Goal: Task Accomplishment & Management: Manage account settings

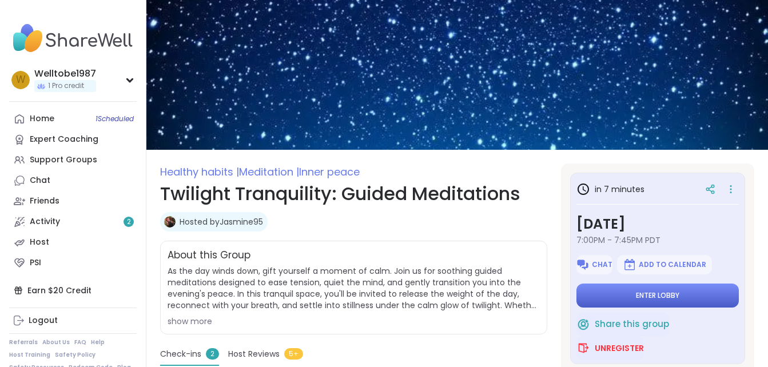
click at [676, 296] on button "Enter lobby" at bounding box center [657, 296] width 162 height 24
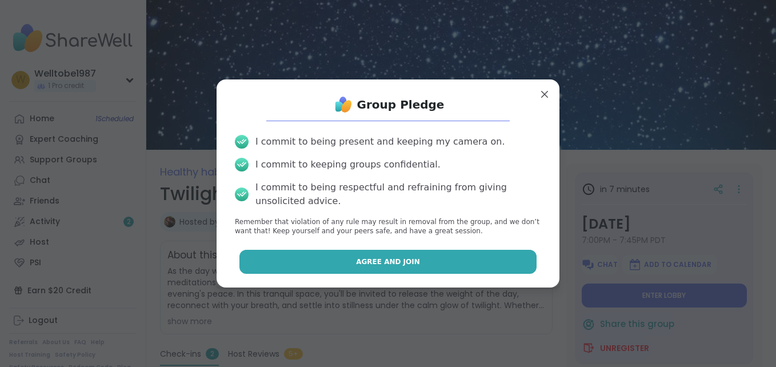
click at [437, 261] on button "Agree and Join" at bounding box center [388, 262] width 298 height 24
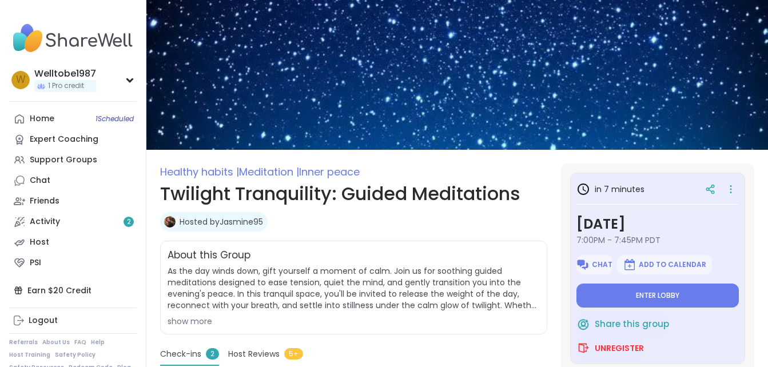
type textarea "*"
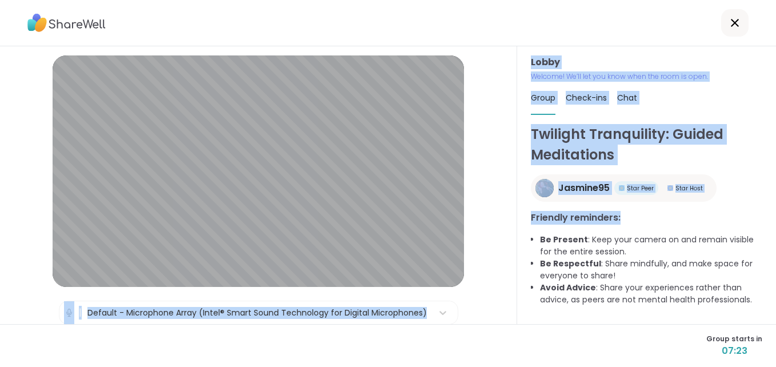
drag, startPoint x: 514, startPoint y: 238, endPoint x: 507, endPoint y: 241, distance: 7.2
click at [507, 241] on div "Lobby | Default - Microphone Array (Intel® Smart Sound Technology for Digital M…" at bounding box center [388, 185] width 776 height 278
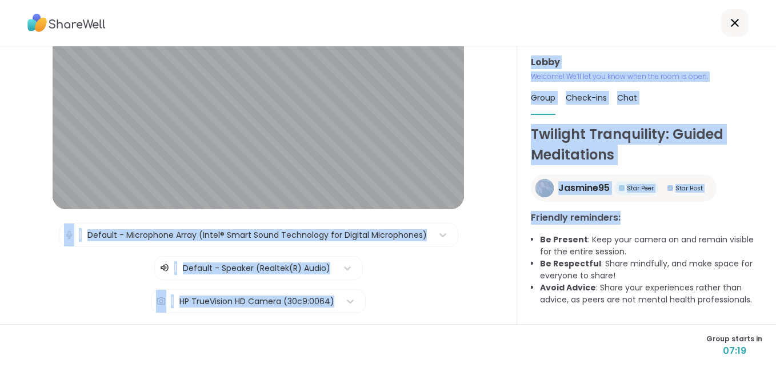
scroll to position [78, 0]
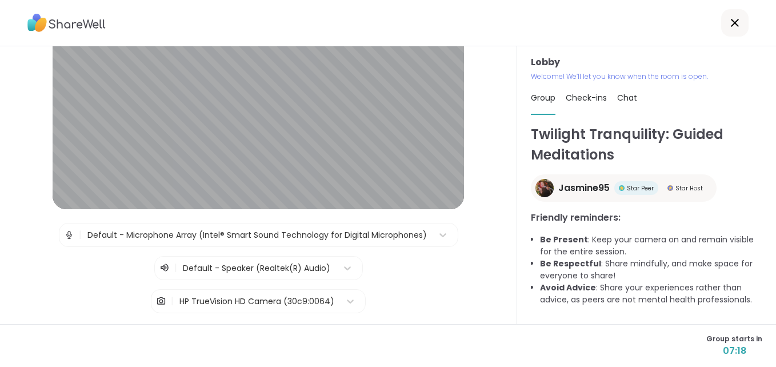
click at [596, 267] on li "Be Respectful : Share mindfully, and make space for everyone to share!" at bounding box center [651, 270] width 222 height 24
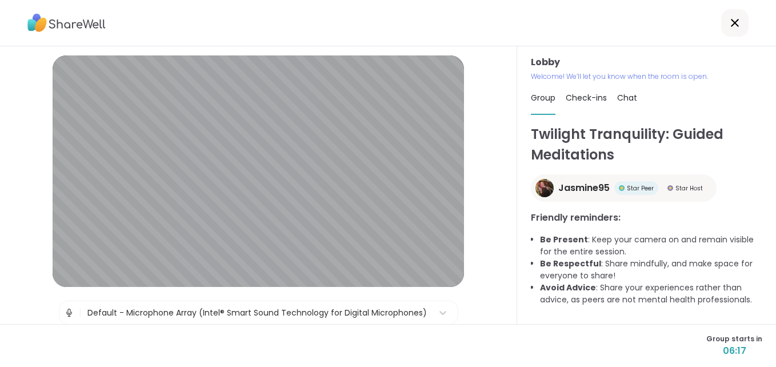
click at [649, 41] on div at bounding box center [388, 23] width 776 height 46
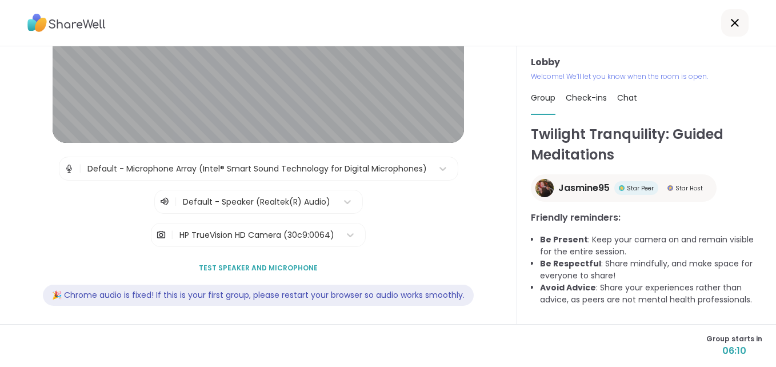
scroll to position [149, 0]
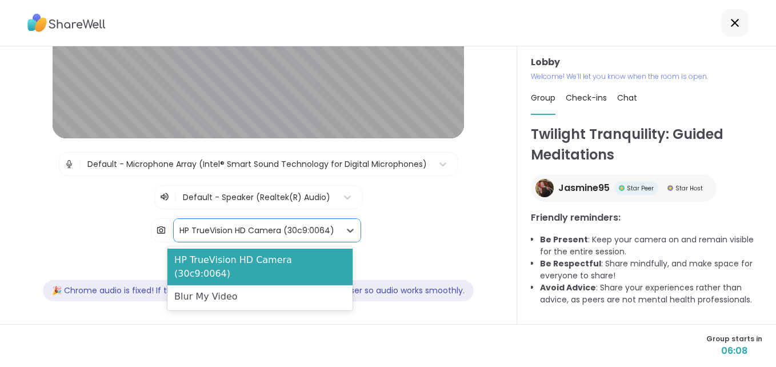
click at [226, 237] on div "HP TrueVision HD Camera (30c9:0064)" at bounding box center [257, 230] width 166 height 23
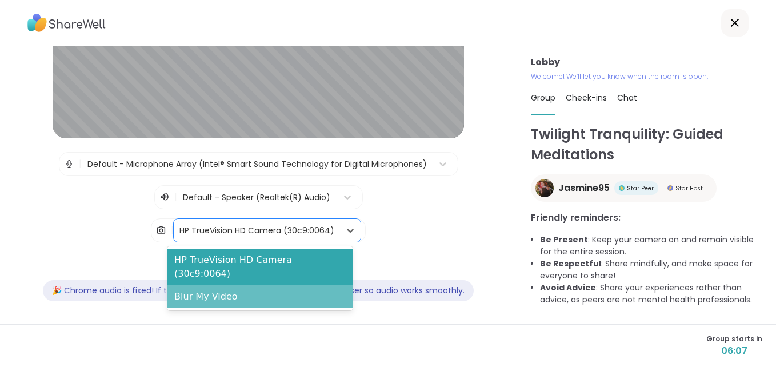
click at [230, 285] on div "Blur My Video" at bounding box center [259, 296] width 185 height 23
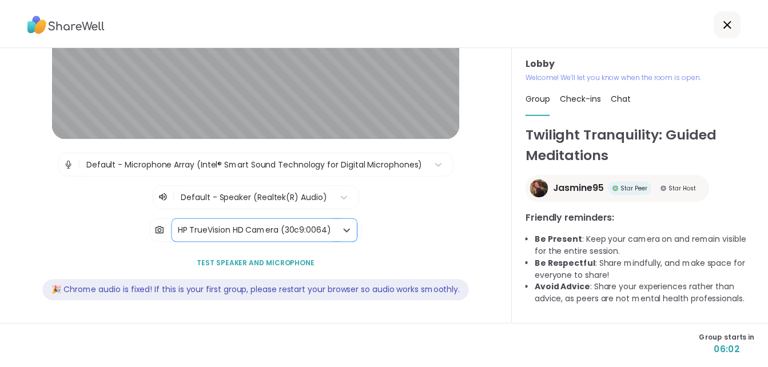
scroll to position [0, 0]
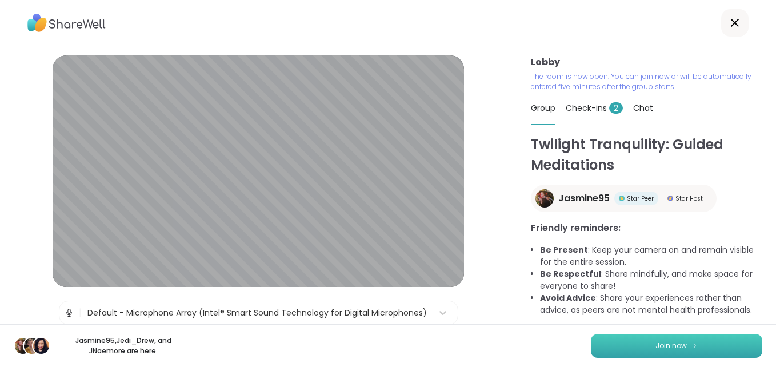
click at [667, 349] on span "Join now" at bounding box center [671, 346] width 31 height 10
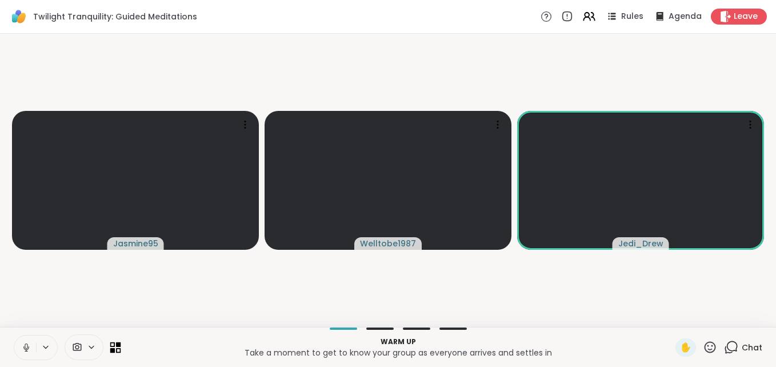
click at [115, 348] on icon at bounding box center [115, 347] width 11 height 11
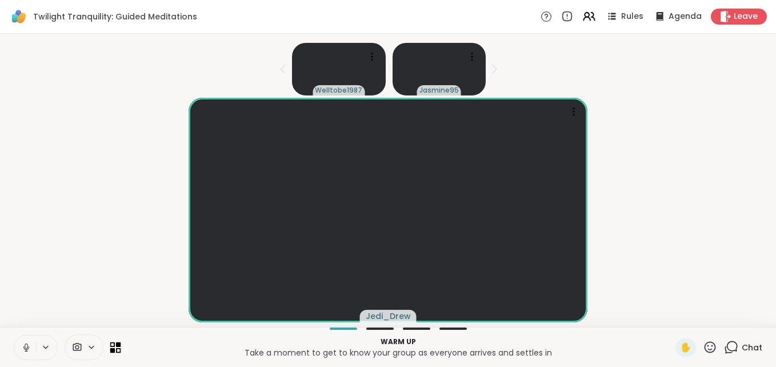
click at [114, 346] on icon at bounding box center [115, 347] width 11 height 11
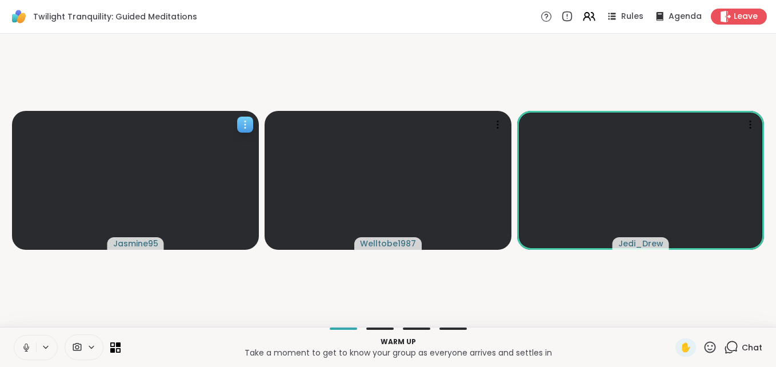
click at [245, 131] on div at bounding box center [245, 125] width 16 height 16
click at [325, 55] on video-player-container "Jasmine95 Welltobe1987 Jedi_Drew" at bounding box center [388, 180] width 762 height 284
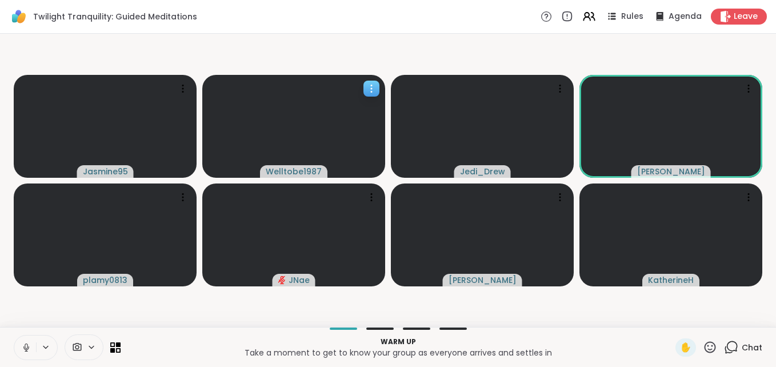
click at [301, 143] on video at bounding box center [293, 126] width 183 height 103
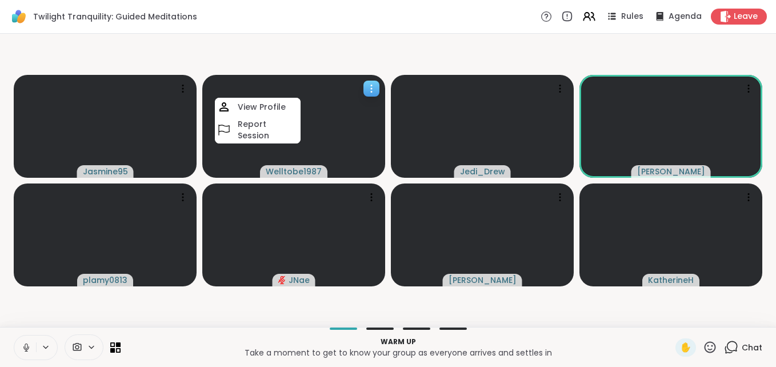
click at [368, 90] on icon at bounding box center [371, 88] width 11 height 11
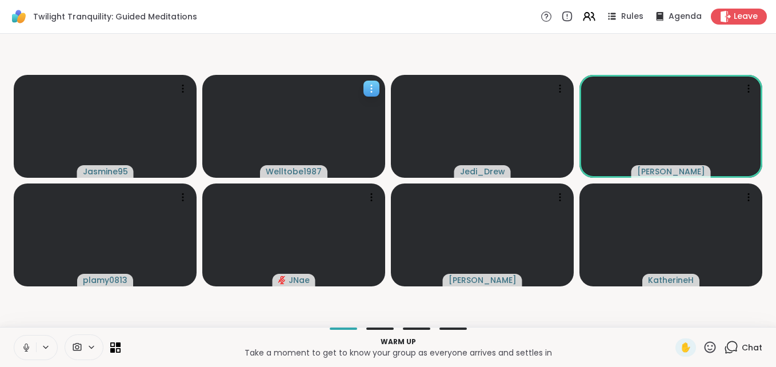
click at [373, 91] on icon at bounding box center [371, 88] width 11 height 11
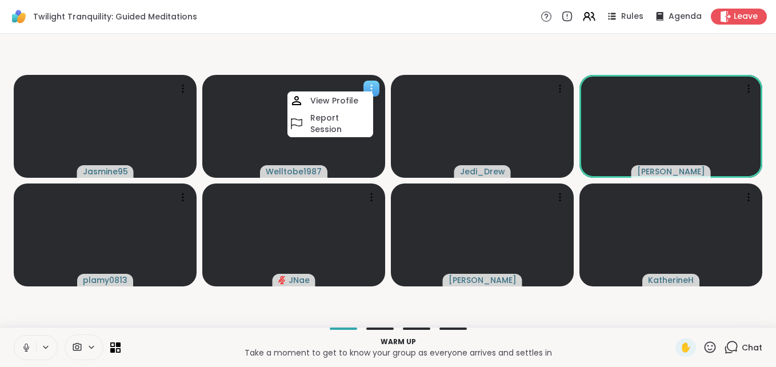
click at [373, 91] on icon at bounding box center [371, 88] width 11 height 11
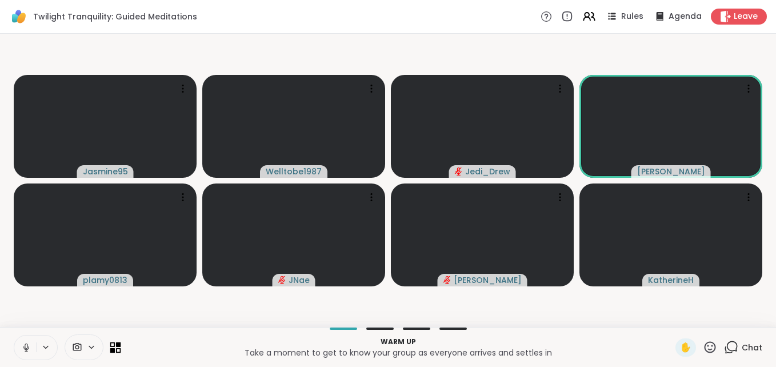
click at [110, 346] on icon at bounding box center [115, 347] width 11 height 11
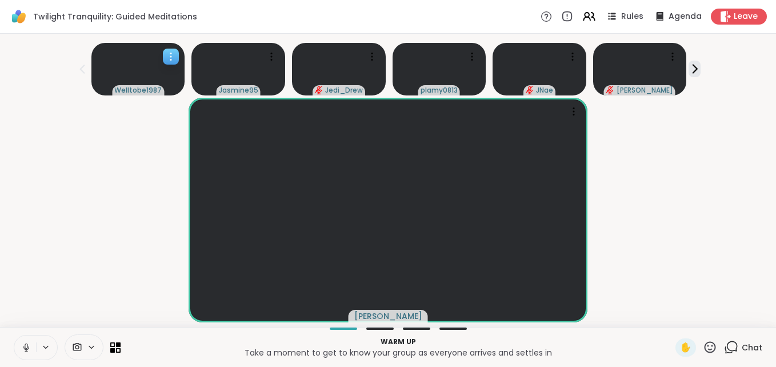
click at [174, 62] on icon at bounding box center [170, 56] width 11 height 11
click at [189, 207] on video at bounding box center [389, 210] width 400 height 225
click at [86, 345] on span at bounding box center [76, 347] width 22 height 11
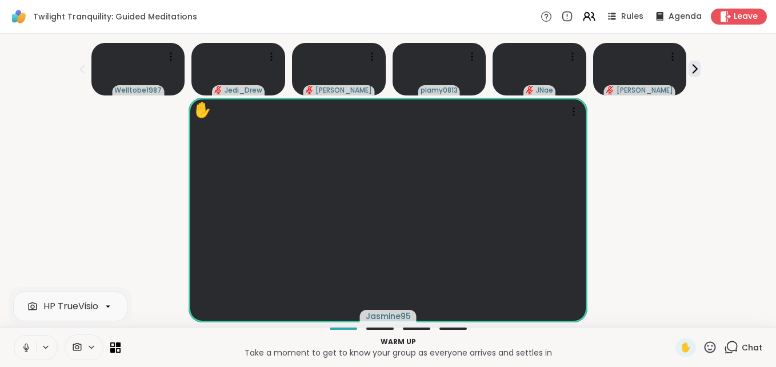
click at [101, 123] on div "✋ Jasmine95" at bounding box center [388, 210] width 762 height 225
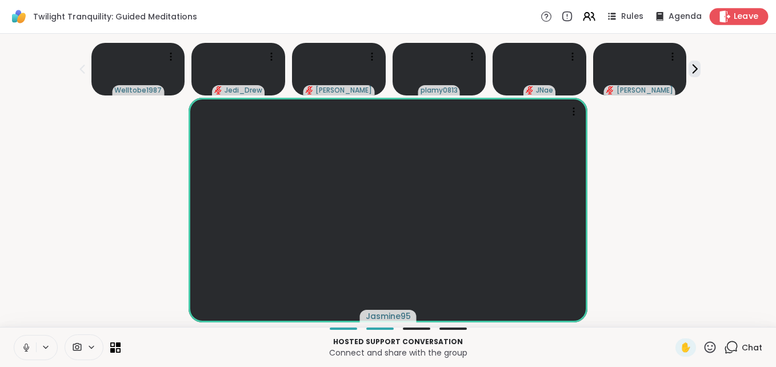
click at [741, 17] on span "Leave" at bounding box center [746, 17] width 25 height 12
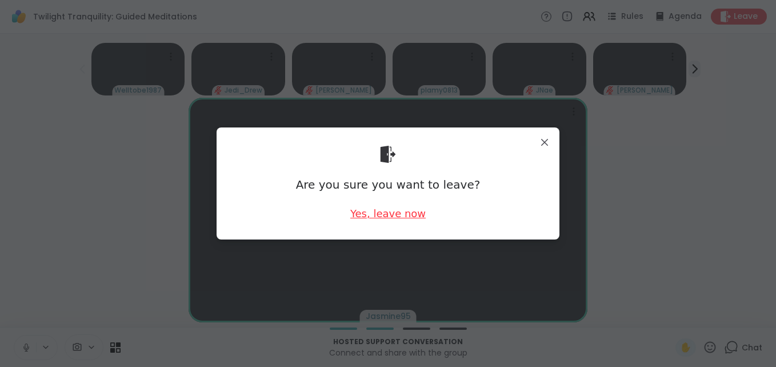
click at [396, 217] on div "Yes, leave now" at bounding box center [387, 213] width 75 height 14
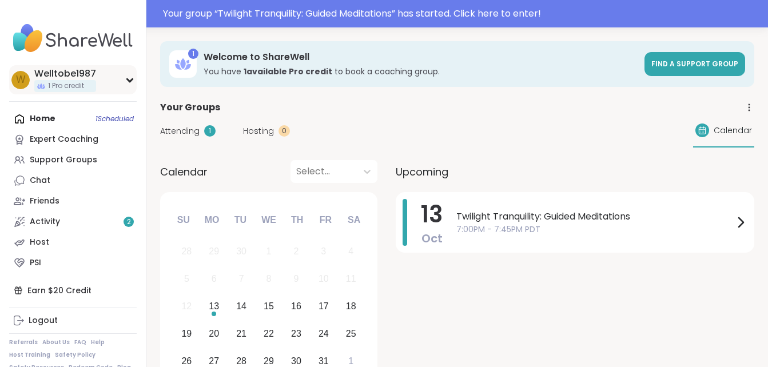
click at [120, 83] on div "W Welltobe1987 1 Pro credit" at bounding box center [72, 79] width 127 height 29
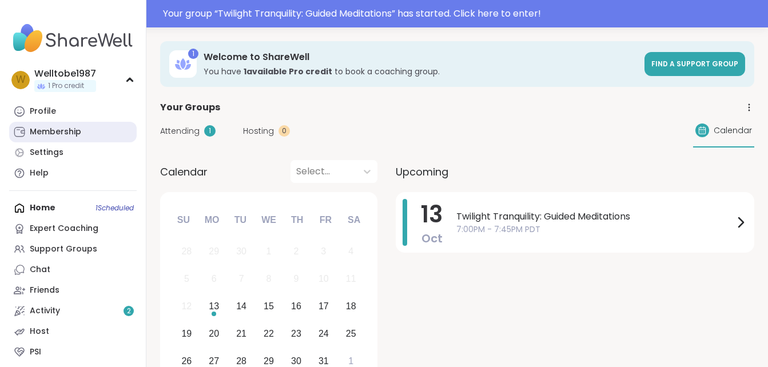
click at [73, 133] on div "Membership" at bounding box center [55, 131] width 51 height 11
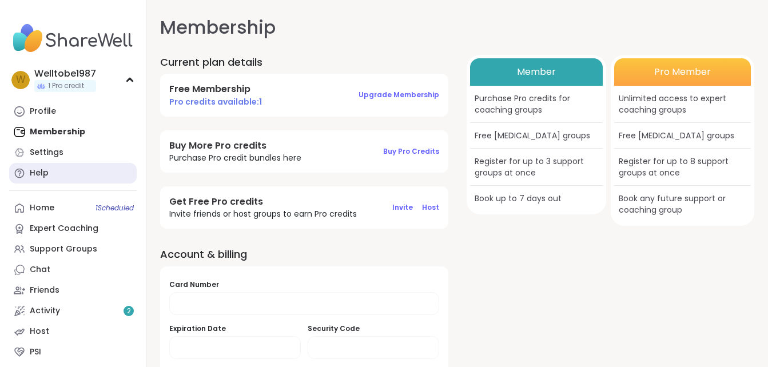
click at [62, 173] on link "Help" at bounding box center [72, 173] width 127 height 21
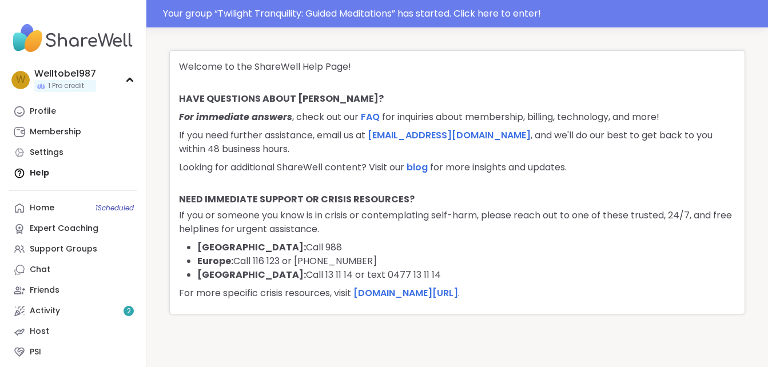
scroll to position [39, 0]
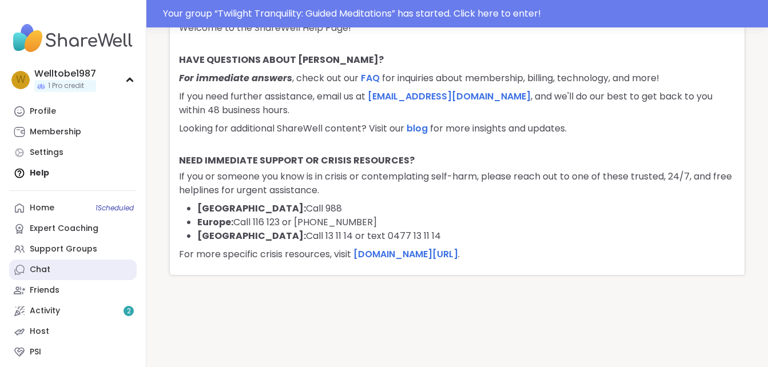
click at [70, 273] on link "Chat" at bounding box center [72, 269] width 127 height 21
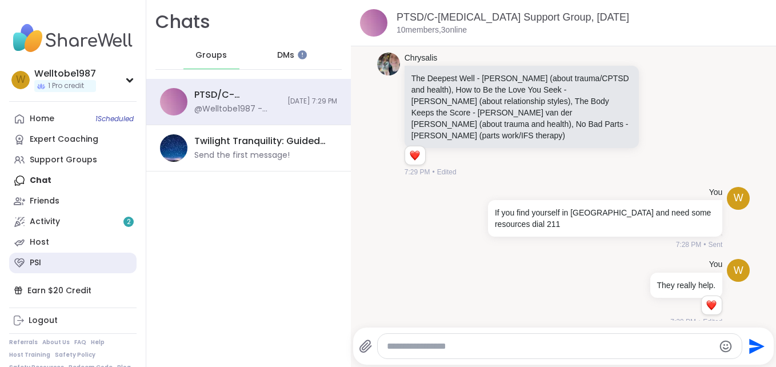
click at [52, 266] on link "PSI" at bounding box center [72, 263] width 127 height 21
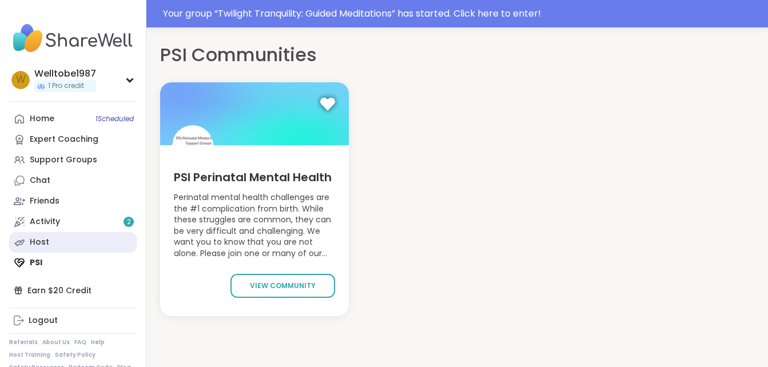
click at [54, 241] on link "Host" at bounding box center [72, 242] width 127 height 21
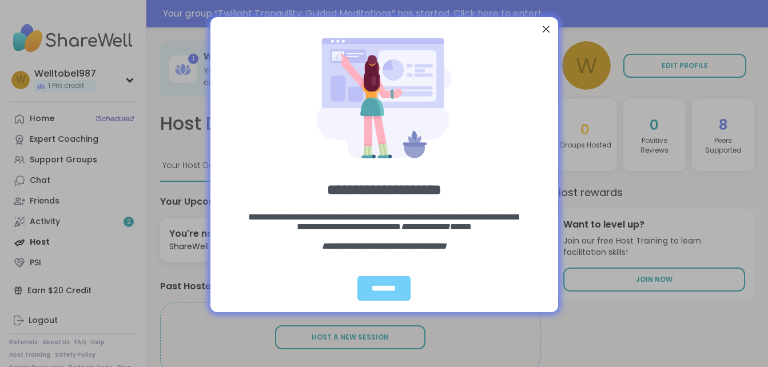
click at [548, 31] on div "Close Step" at bounding box center [545, 29] width 15 height 15
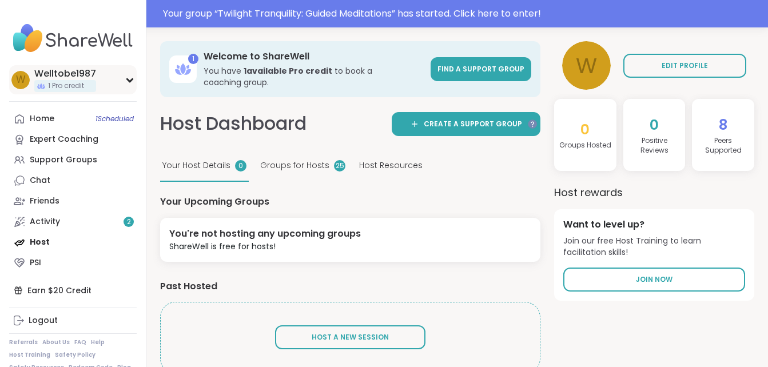
click at [120, 83] on div "W Welltobe1987 1 Pro credit" at bounding box center [72, 79] width 127 height 29
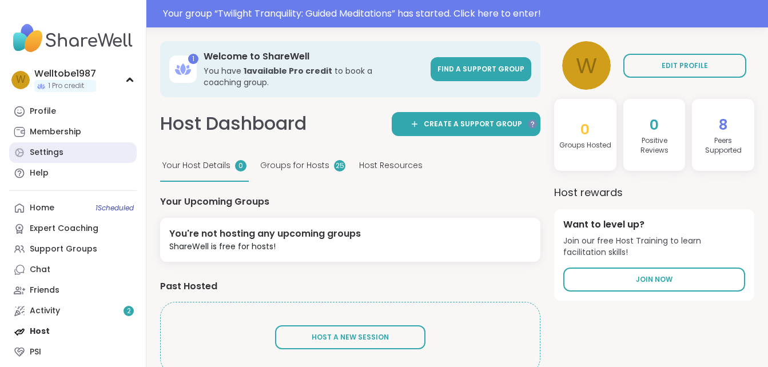
click at [65, 148] on link "Settings" at bounding box center [72, 152] width 127 height 21
select select "**"
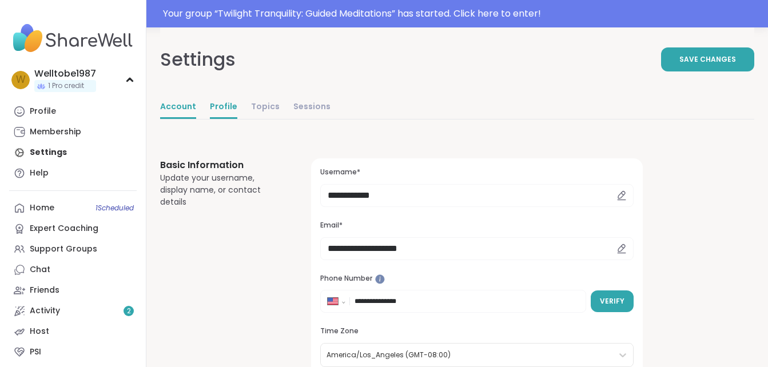
click at [226, 107] on link "Profile" at bounding box center [223, 107] width 27 height 23
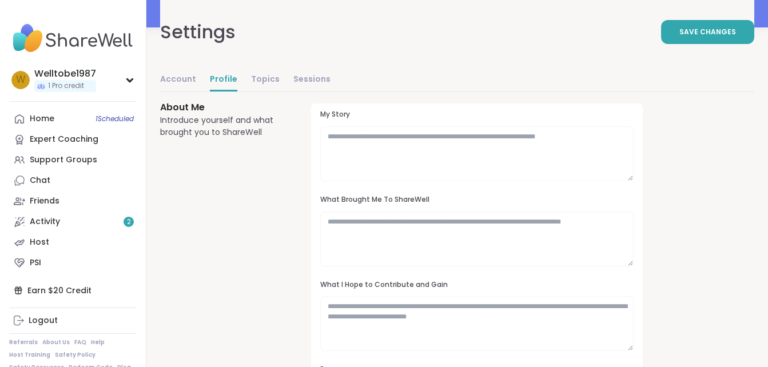
scroll to position [131, 0]
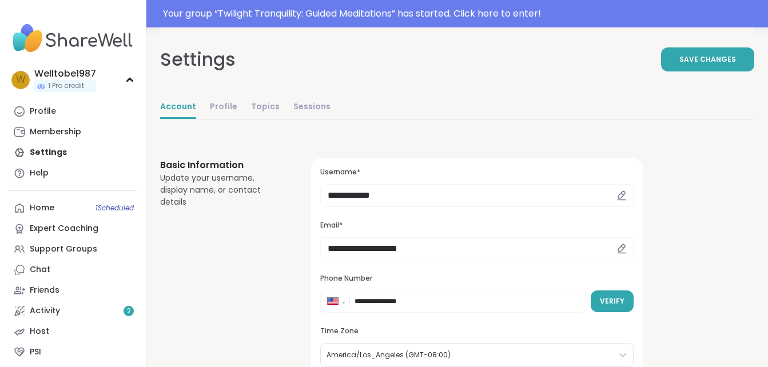
select select "**"
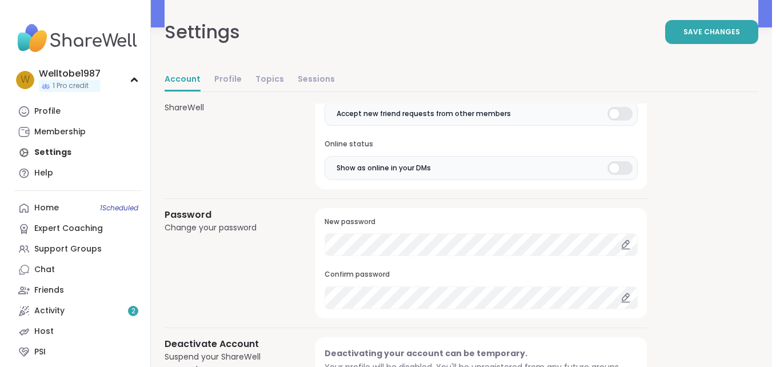
scroll to position [1057, 0]
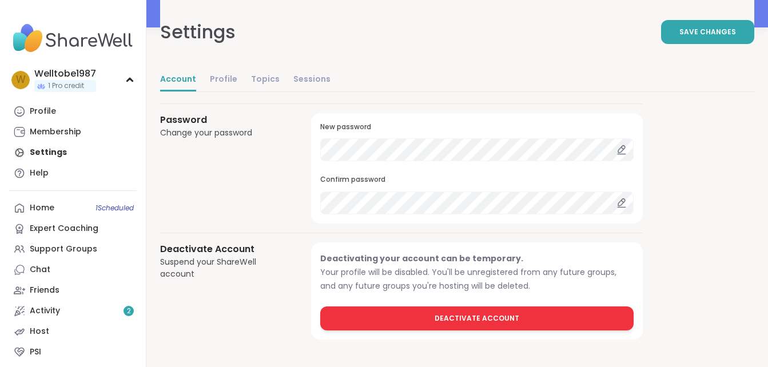
click at [479, 314] on span "Deactivate Account" at bounding box center [476, 318] width 85 height 10
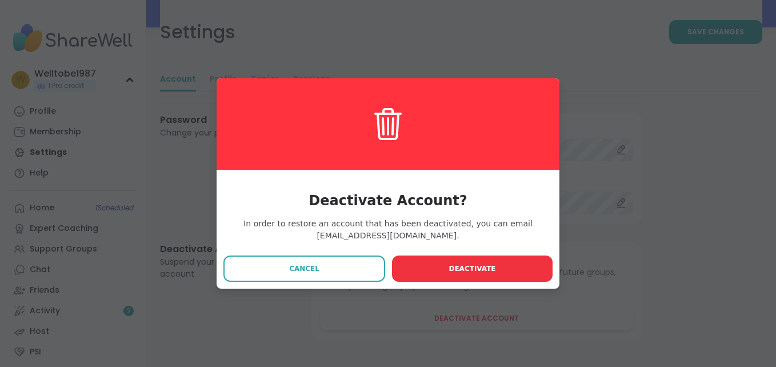
click at [456, 267] on span "Deactivate" at bounding box center [472, 268] width 47 height 10
